Goal: Navigation & Orientation: Find specific page/section

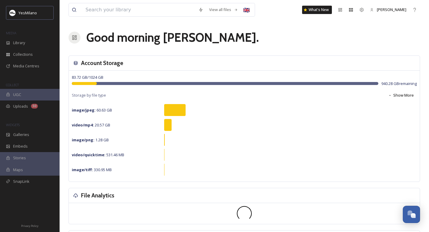
scroll to position [880, 0]
click at [31, 40] on div "Library" at bounding box center [30, 43] width 60 height 12
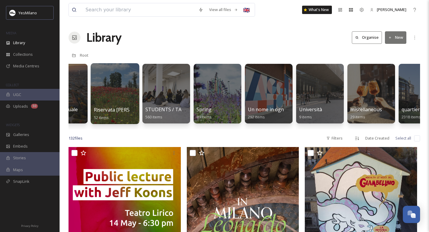
scroll to position [0, 1313]
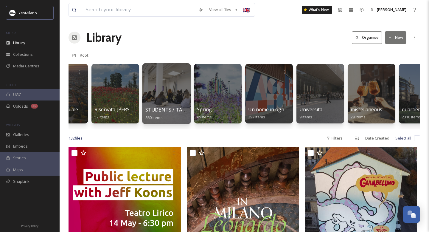
click at [160, 102] on div at bounding box center [166, 93] width 49 height 61
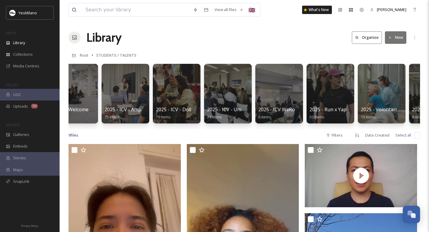
scroll to position [0, 571]
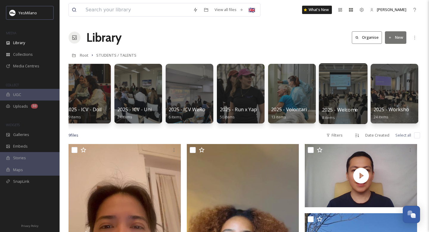
click at [351, 95] on div at bounding box center [343, 93] width 49 height 61
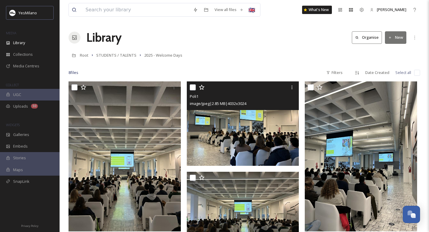
scroll to position [4, 0]
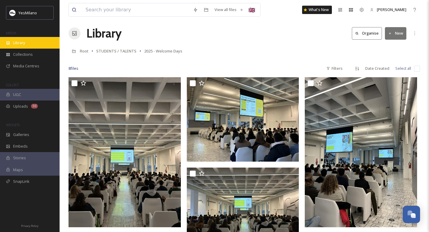
click at [29, 44] on div "Library" at bounding box center [30, 43] width 60 height 12
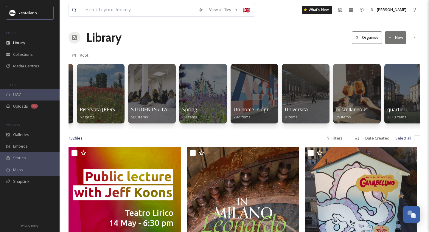
scroll to position [0, 1283]
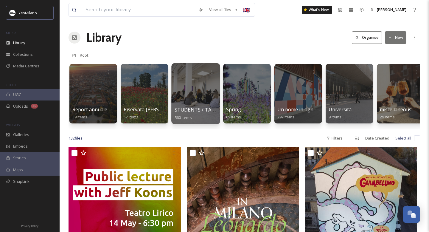
click at [194, 81] on div at bounding box center [195, 93] width 49 height 61
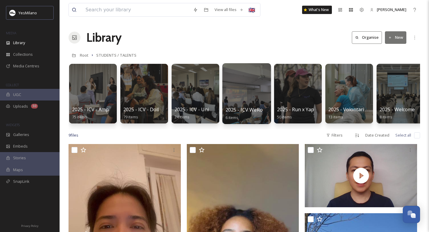
scroll to position [0, 571]
